Goal: Navigation & Orientation: Find specific page/section

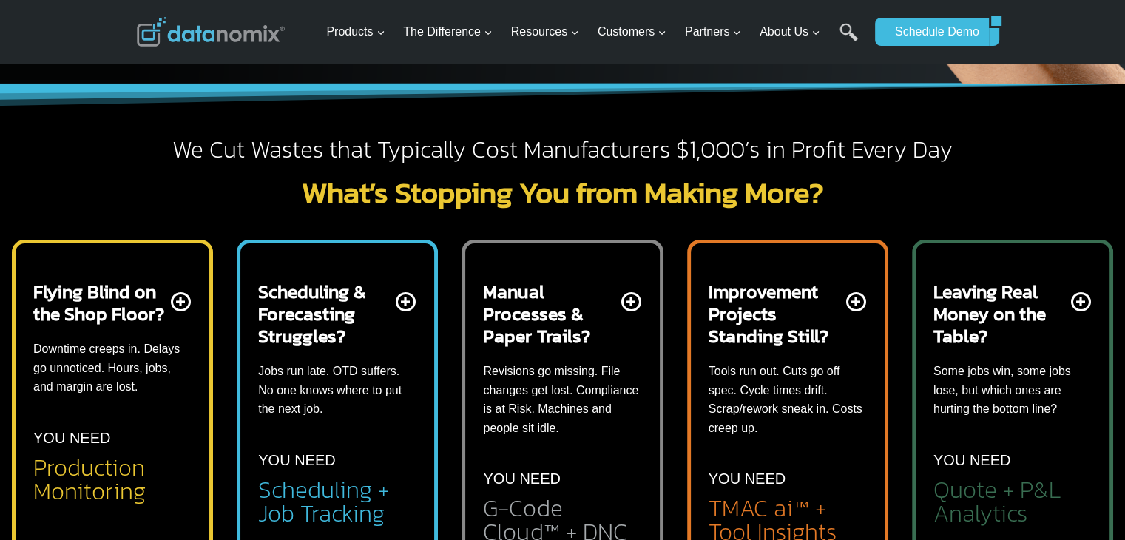
scroll to position [518, 0]
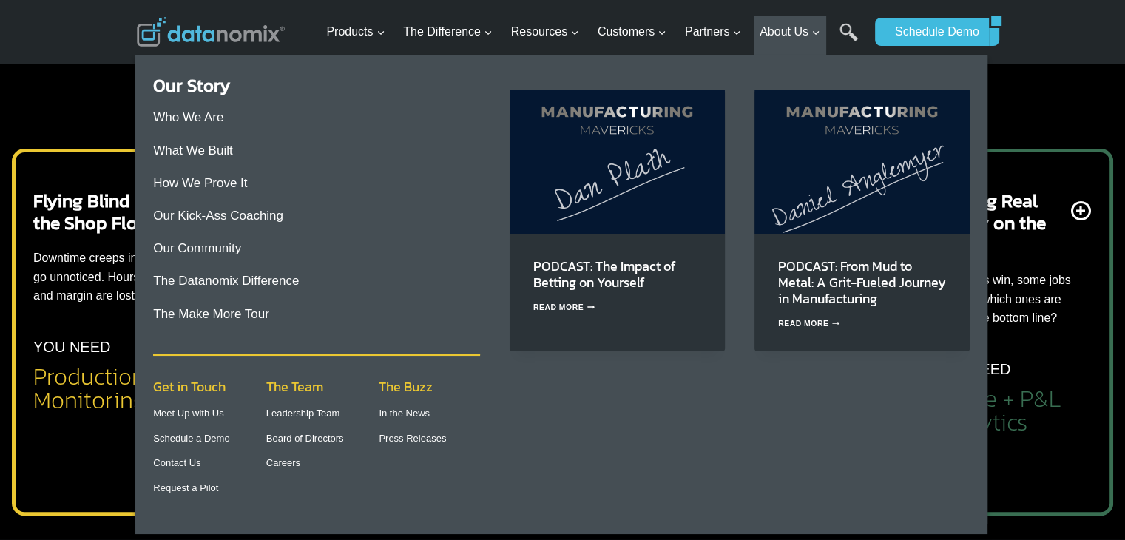
click at [299, 421] on p "Leadership Team" at bounding box center [316, 414] width 101 height 16
click at [298, 416] on link "Leadership Team" at bounding box center [303, 413] width 74 height 11
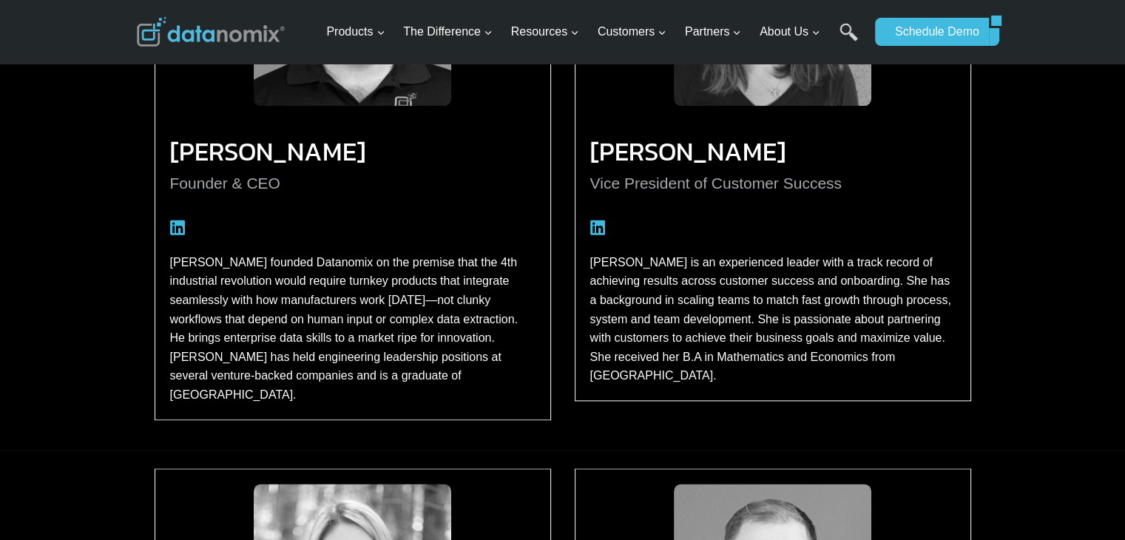
scroll to position [1698, 0]
click at [124, 338] on div "Meet Our Leadership Team Greg McHale Founder & CEO Greg founded Datanomix on th…" at bounding box center [563, 122] width 888 height 652
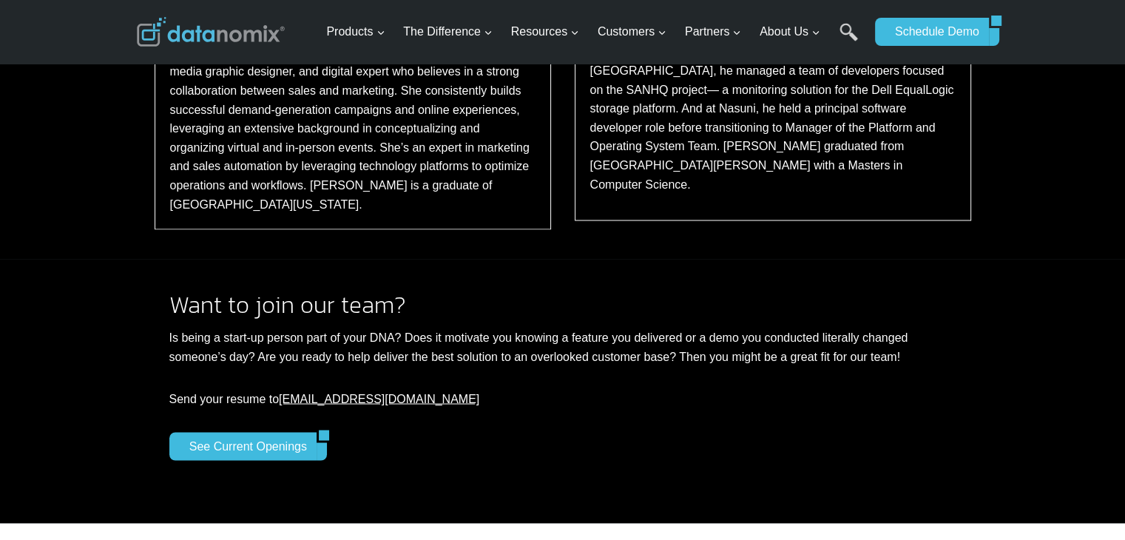
scroll to position [2521, 0]
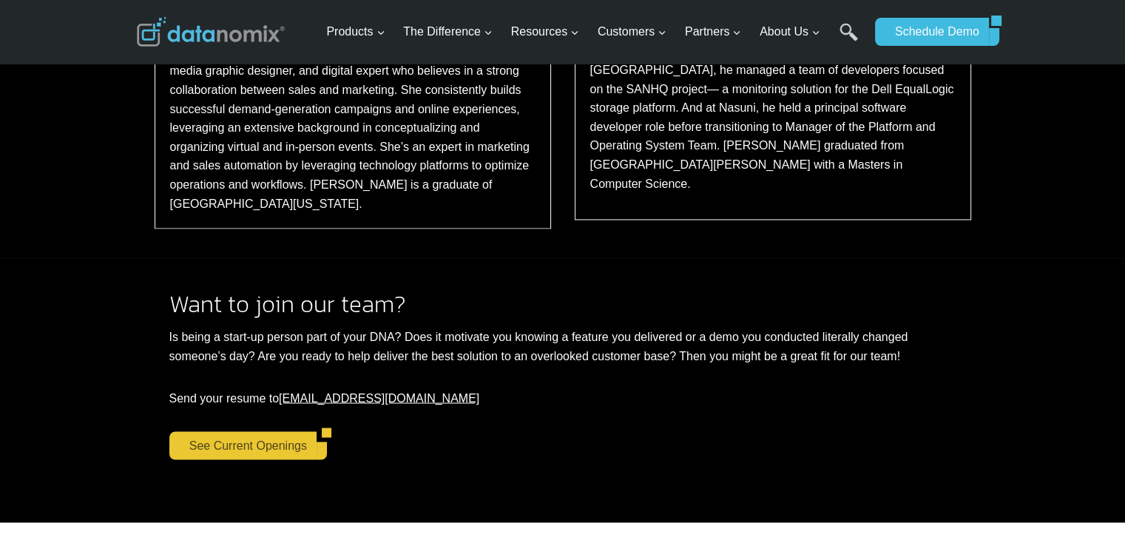
click at [192, 431] on link "See Current Openings" at bounding box center [242, 445] width 147 height 28
